Goal: Information Seeking & Learning: Understand process/instructions

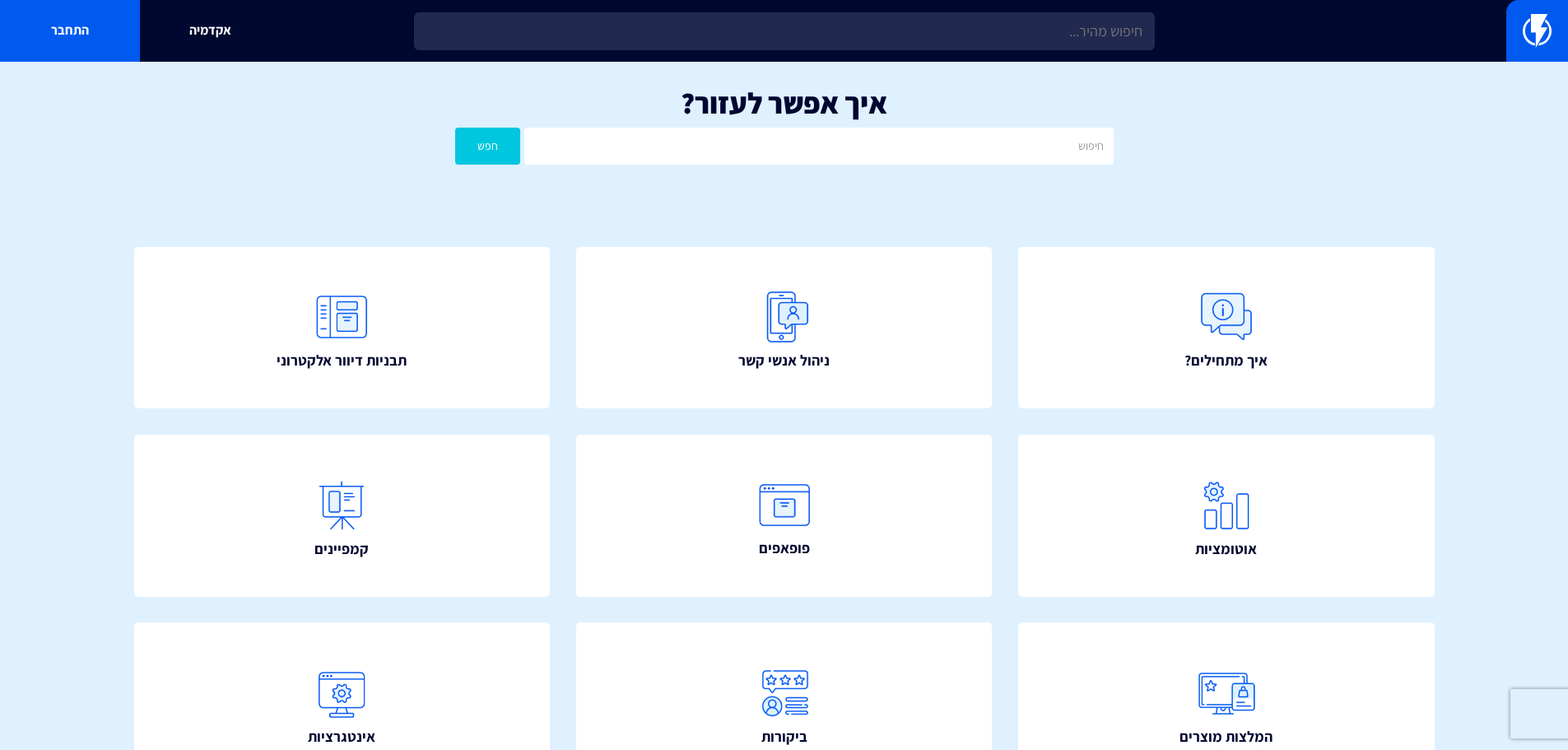
click at [809, 148] on input "text" at bounding box center [818, 146] width 588 height 37
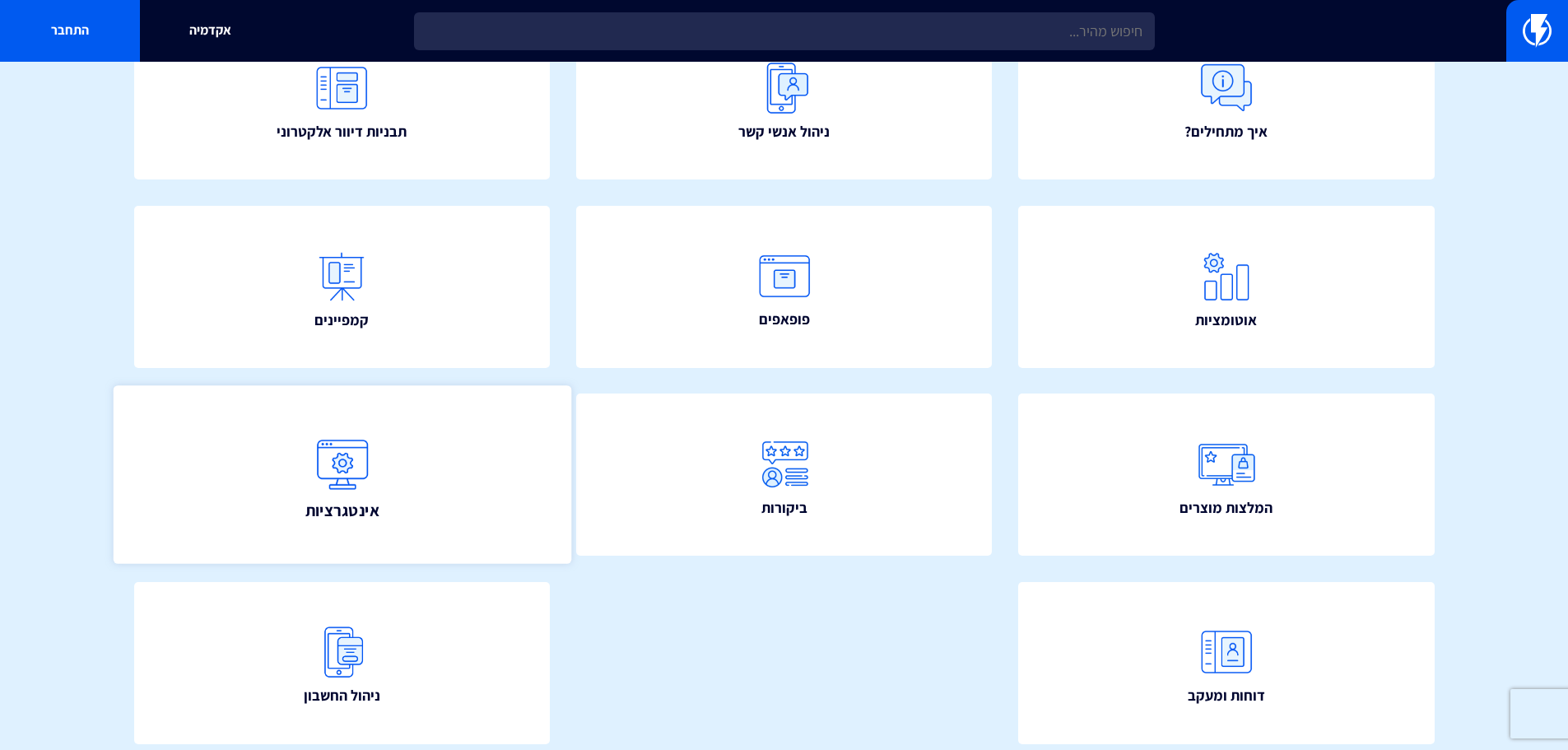
scroll to position [246, 0]
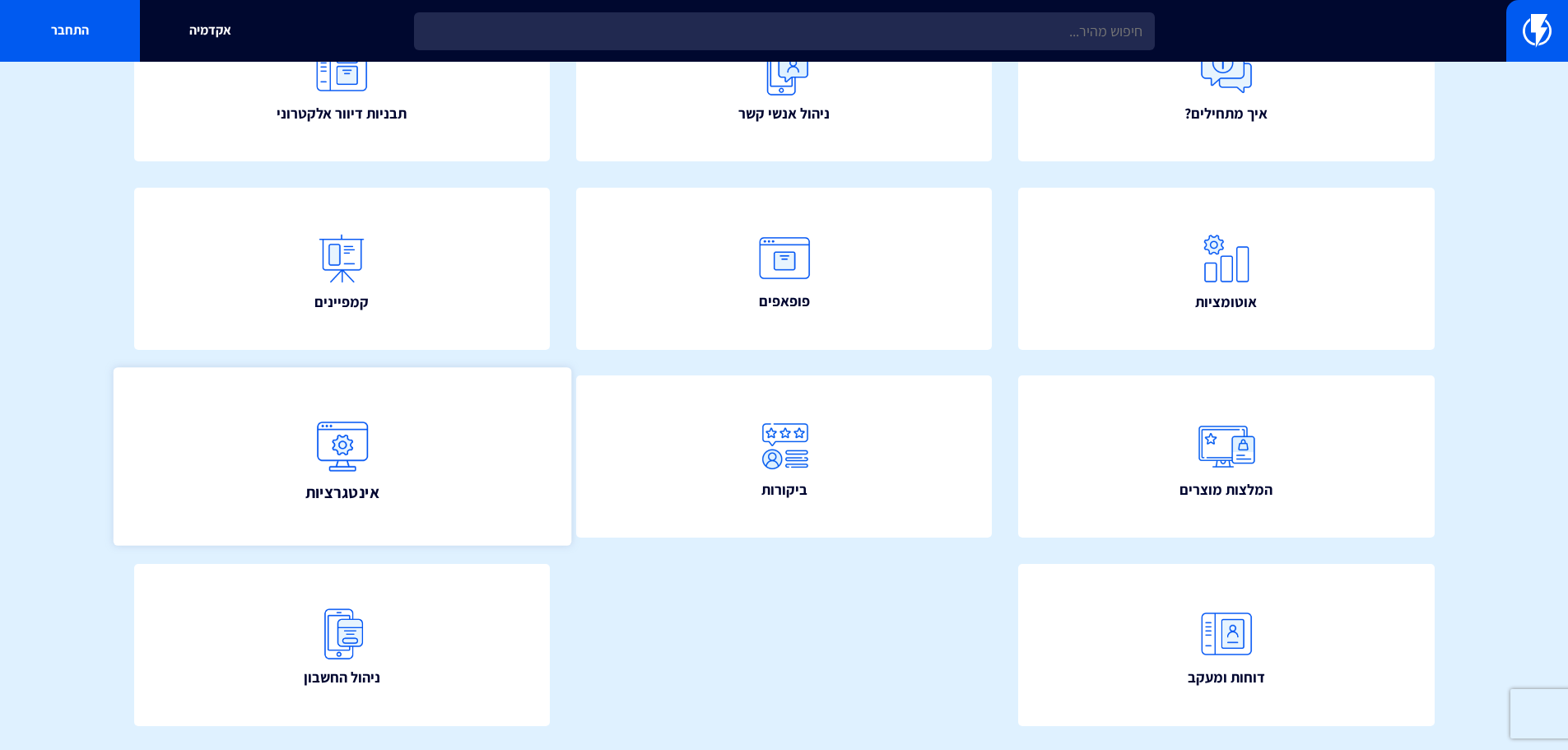
type input "2all"
click at [416, 472] on link "אינטגרציות" at bounding box center [342, 456] width 457 height 178
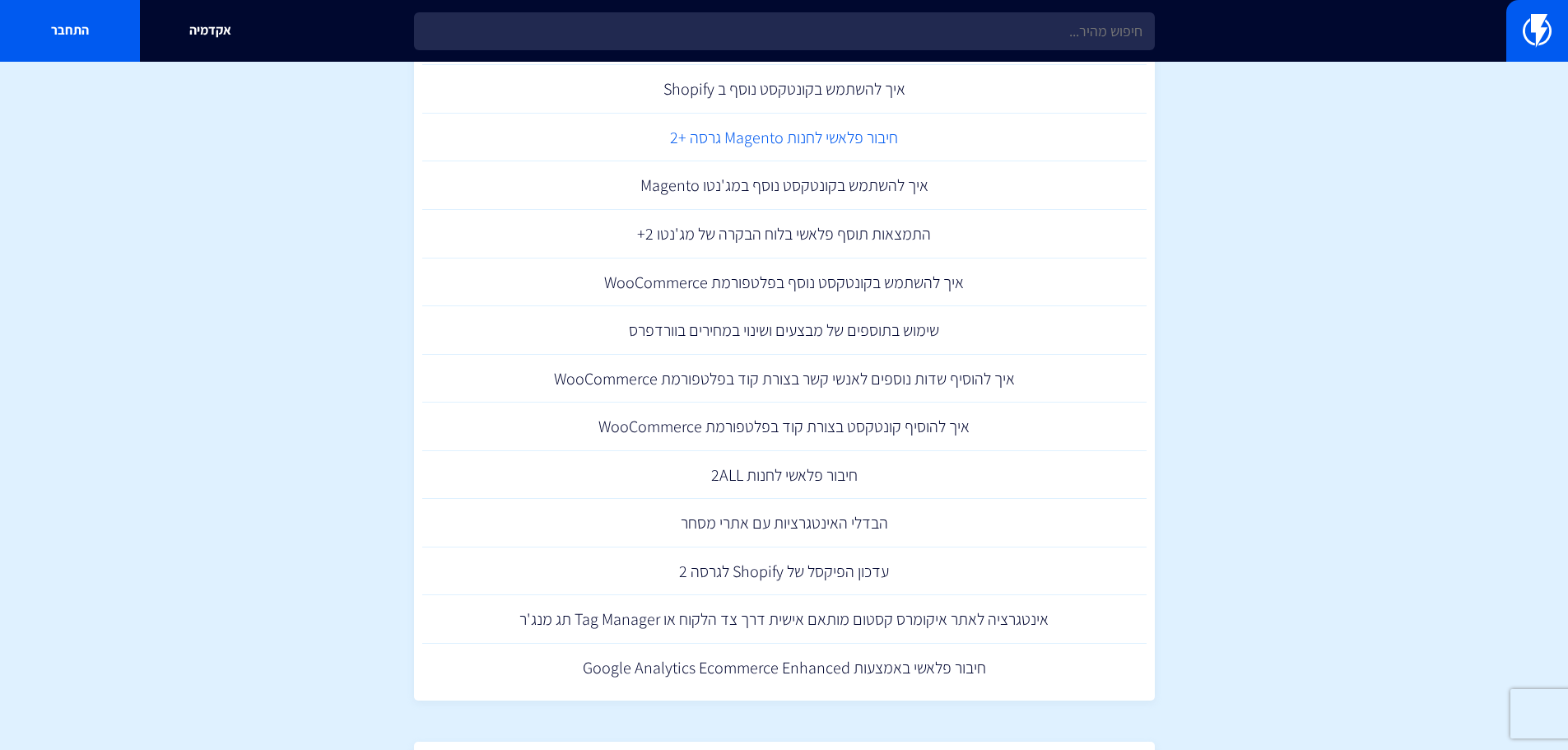
scroll to position [658, 0]
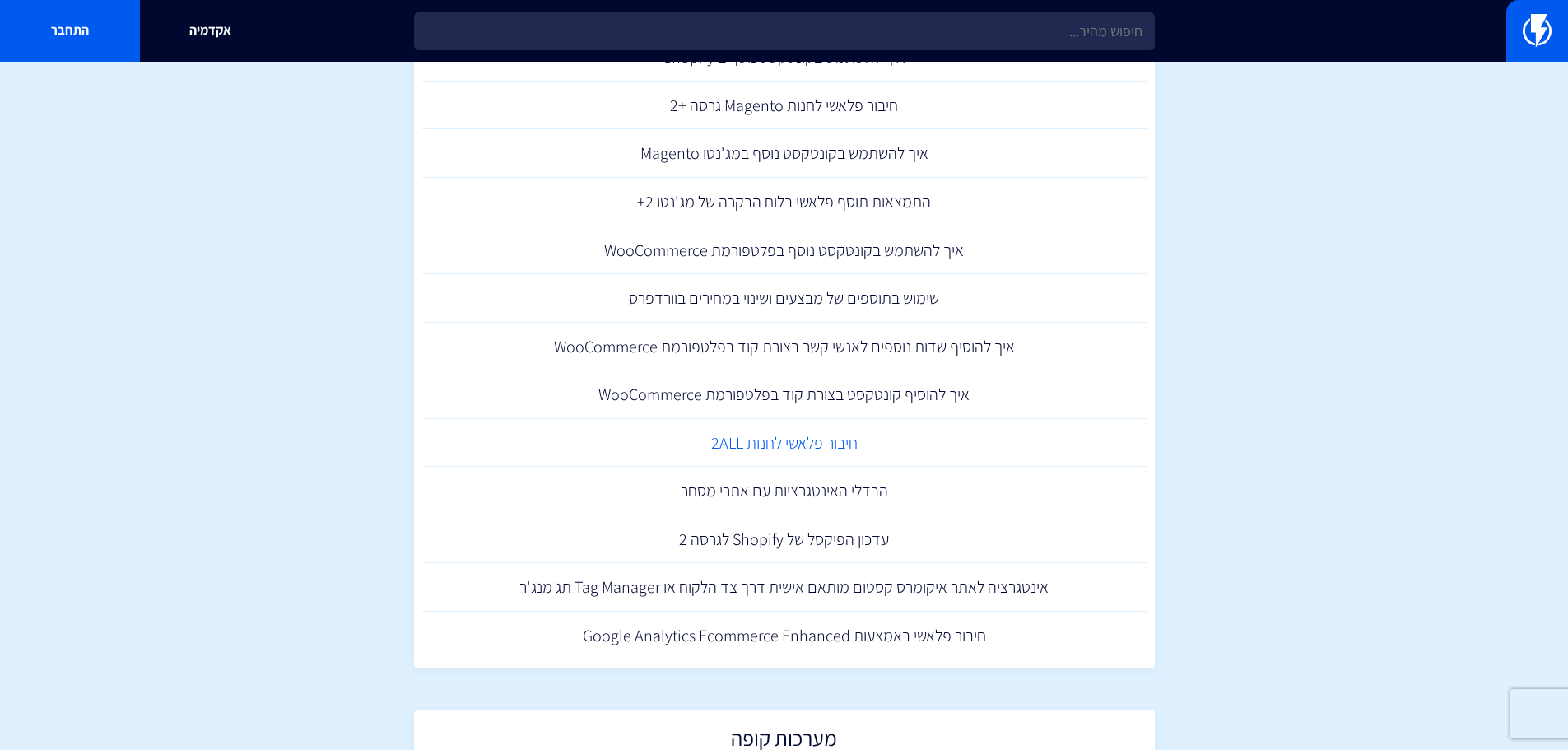
click at [792, 443] on link "חיבור פלאשי לחנות 2ALL" at bounding box center [785, 443] width 724 height 49
